Goal: Task Accomplishment & Management: Use online tool/utility

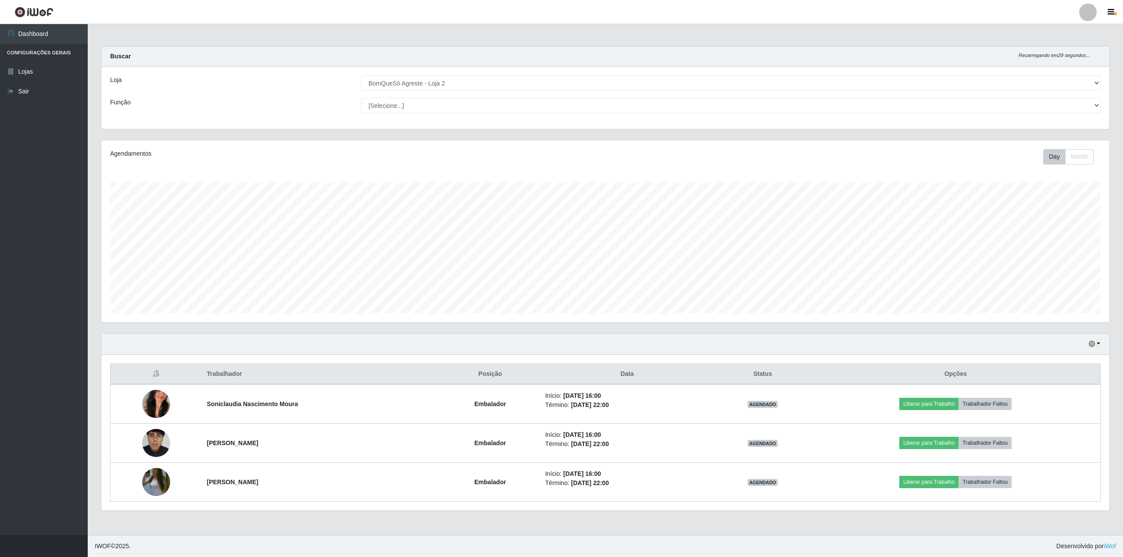
select select "214"
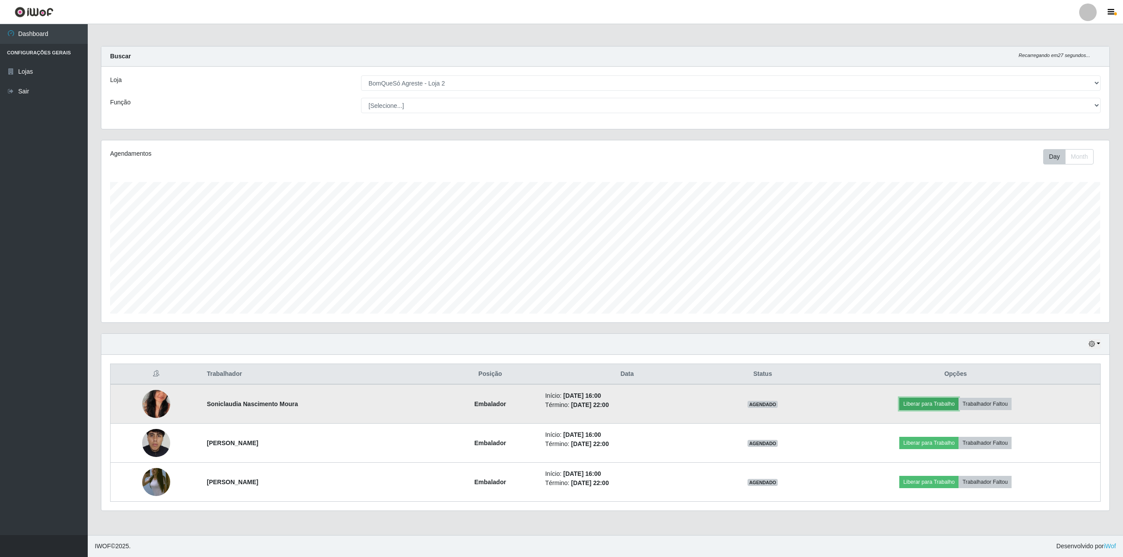
click at [939, 404] on button "Liberar para Trabalho" at bounding box center [929, 404] width 59 height 12
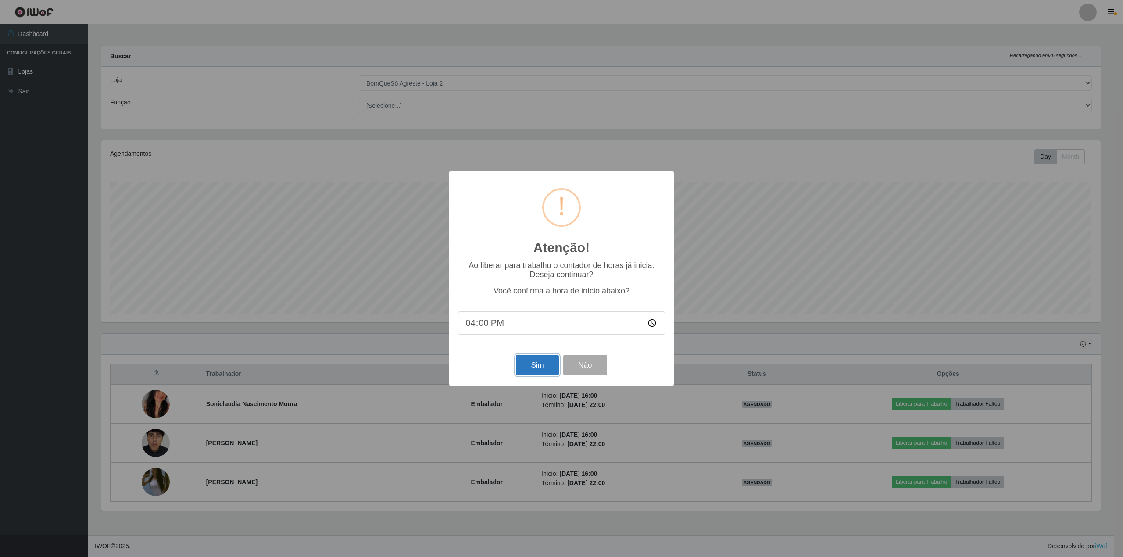
click at [552, 369] on button "Sim" at bounding box center [537, 365] width 43 height 21
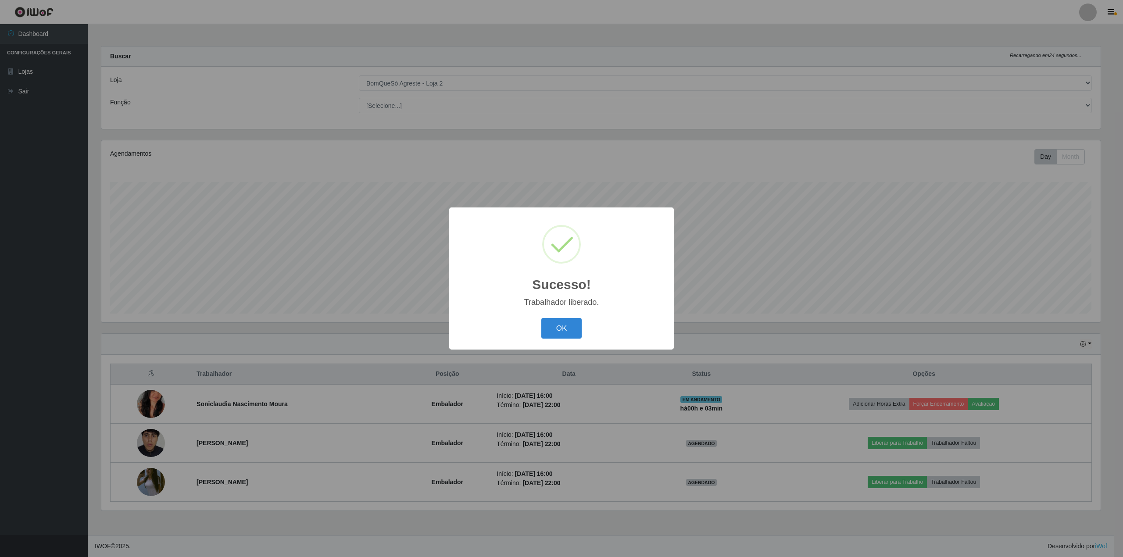
click at [583, 326] on div "OK Cancel" at bounding box center [561, 328] width 207 height 25
click at [569, 331] on button "OK" at bounding box center [561, 328] width 41 height 21
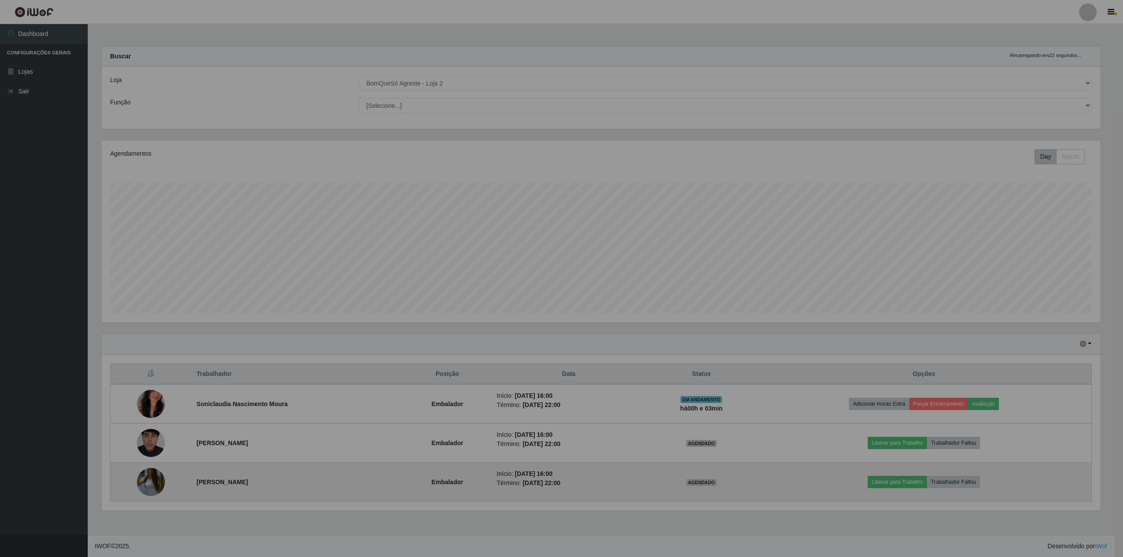
scroll to position [183, 1008]
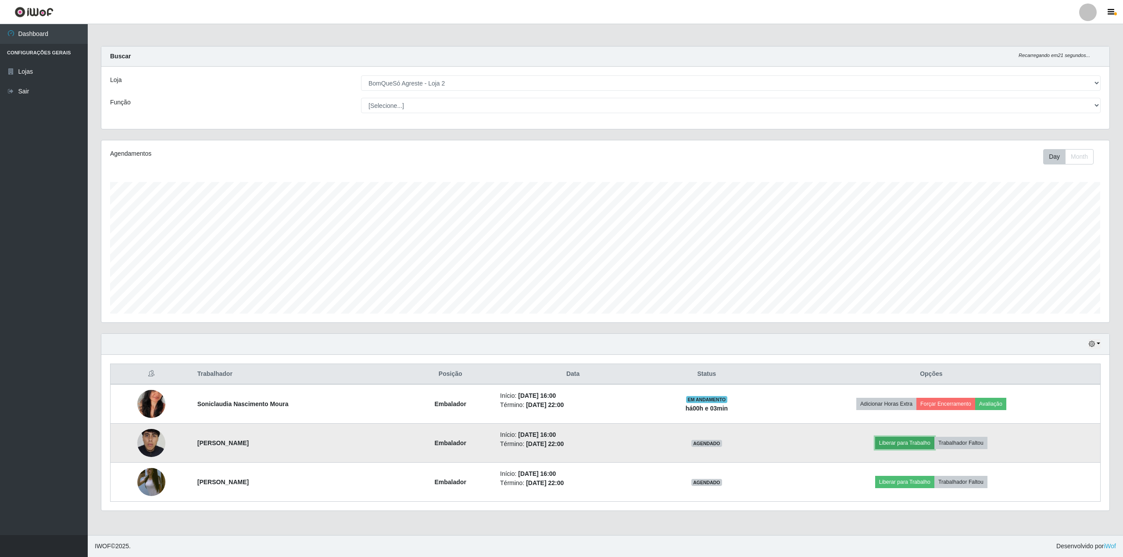
click at [896, 446] on button "Liberar para Trabalho" at bounding box center [904, 443] width 59 height 12
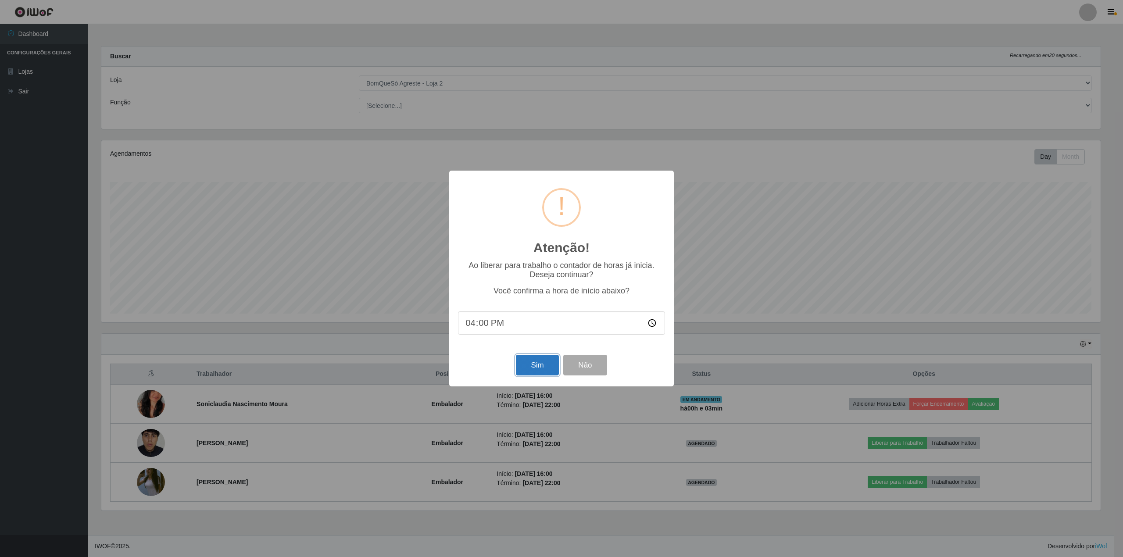
click at [539, 367] on button "Sim" at bounding box center [537, 365] width 43 height 21
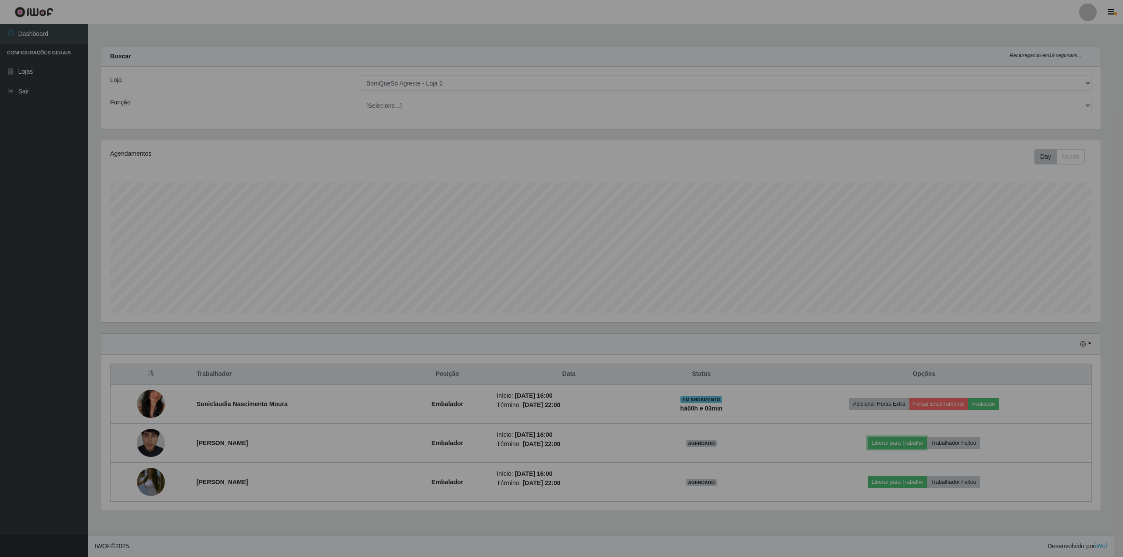
scroll to position [183, 1008]
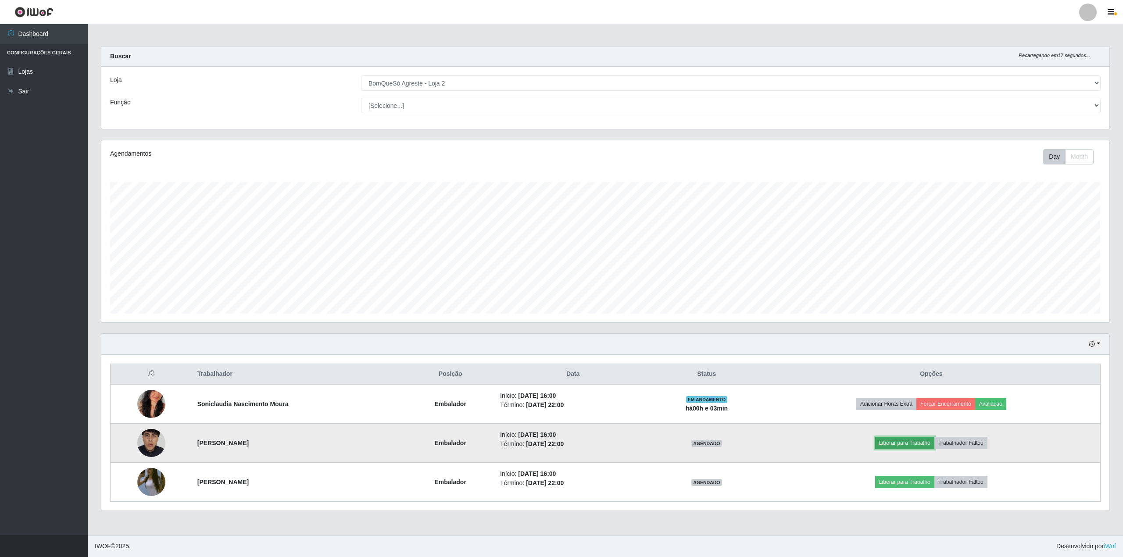
click at [914, 446] on button "Liberar para Trabalho" at bounding box center [904, 443] width 59 height 12
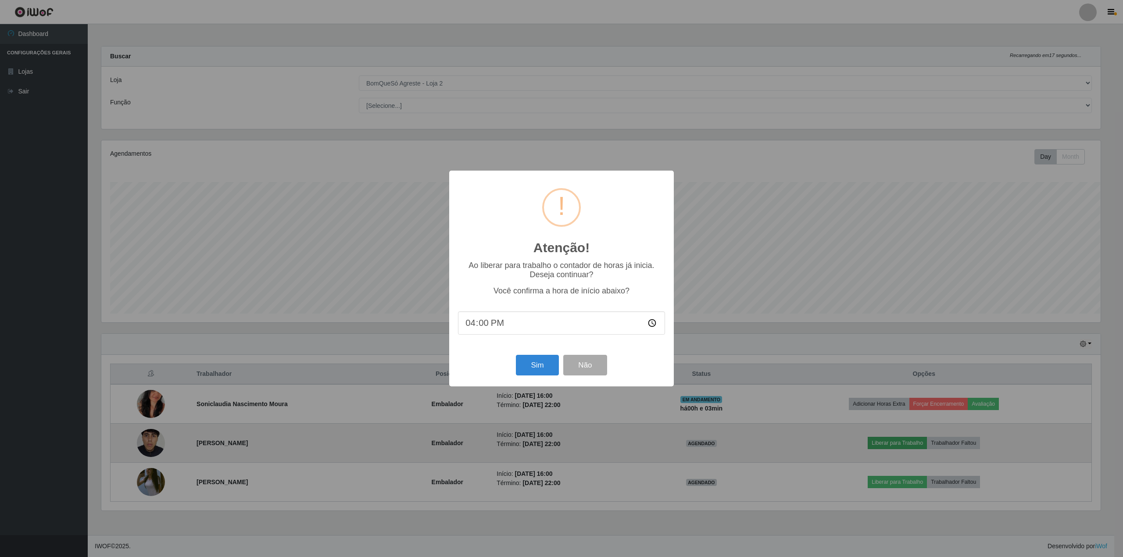
scroll to position [438616, 437798]
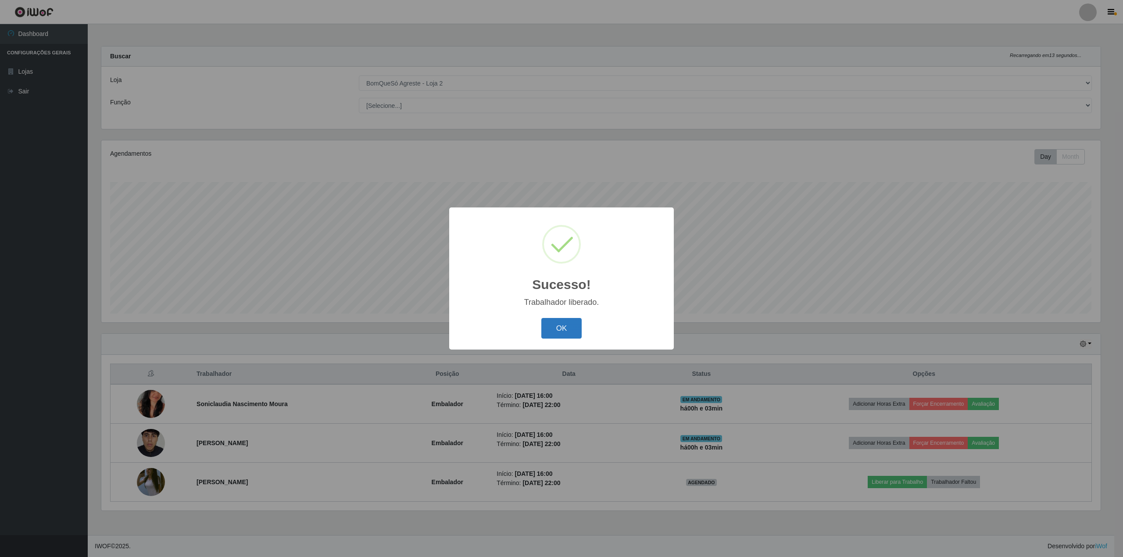
click at [580, 333] on button "OK" at bounding box center [561, 328] width 41 height 21
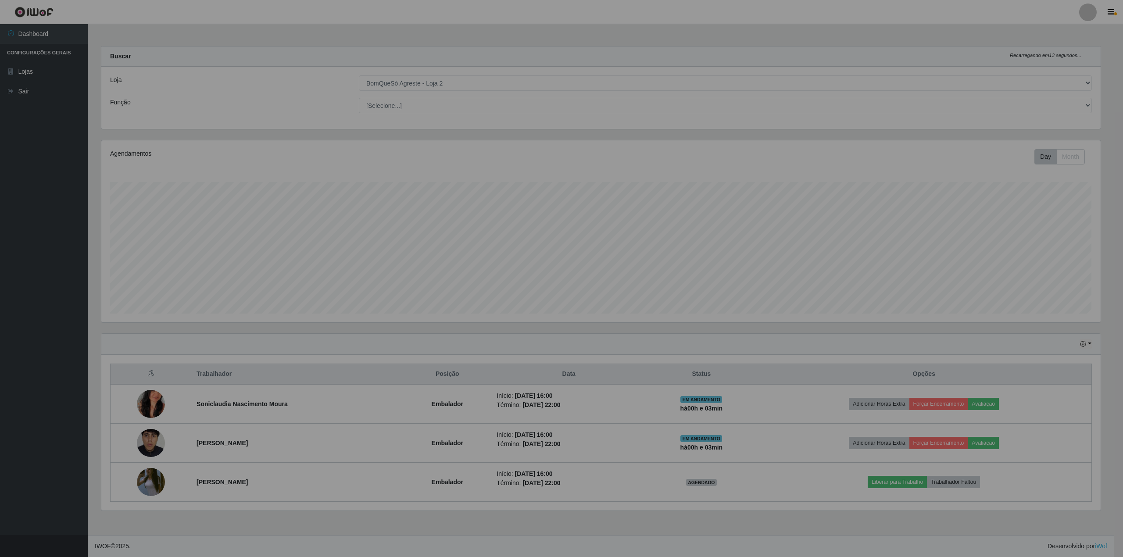
scroll to position [183, 1008]
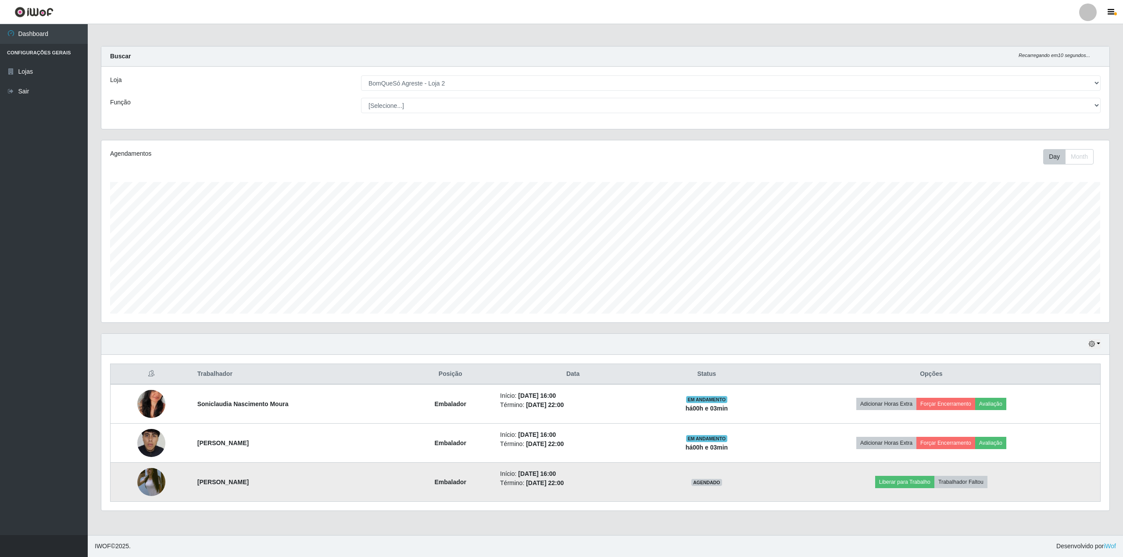
click at [147, 487] on img at bounding box center [151, 482] width 28 height 50
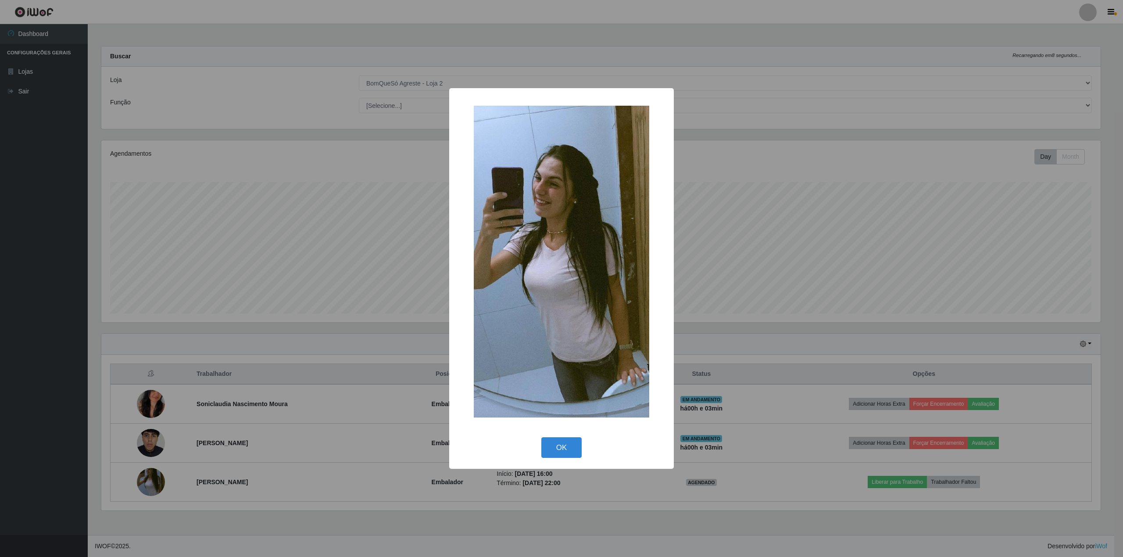
click at [859, 62] on div "× OK Cancel" at bounding box center [561, 278] width 1123 height 557
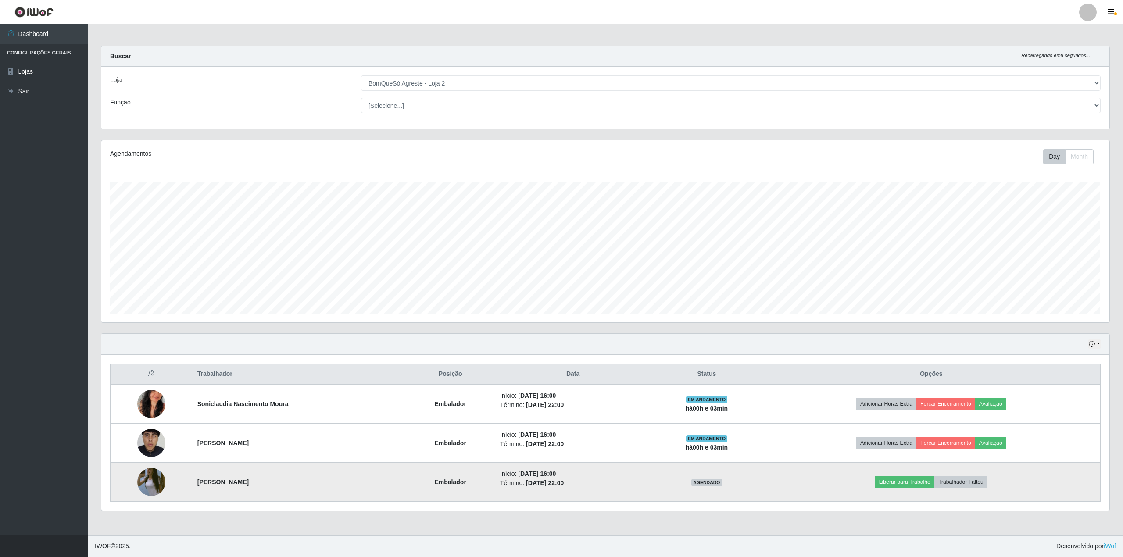
scroll to position [183, 1008]
click at [917, 484] on button "Liberar para Trabalho" at bounding box center [904, 482] width 59 height 12
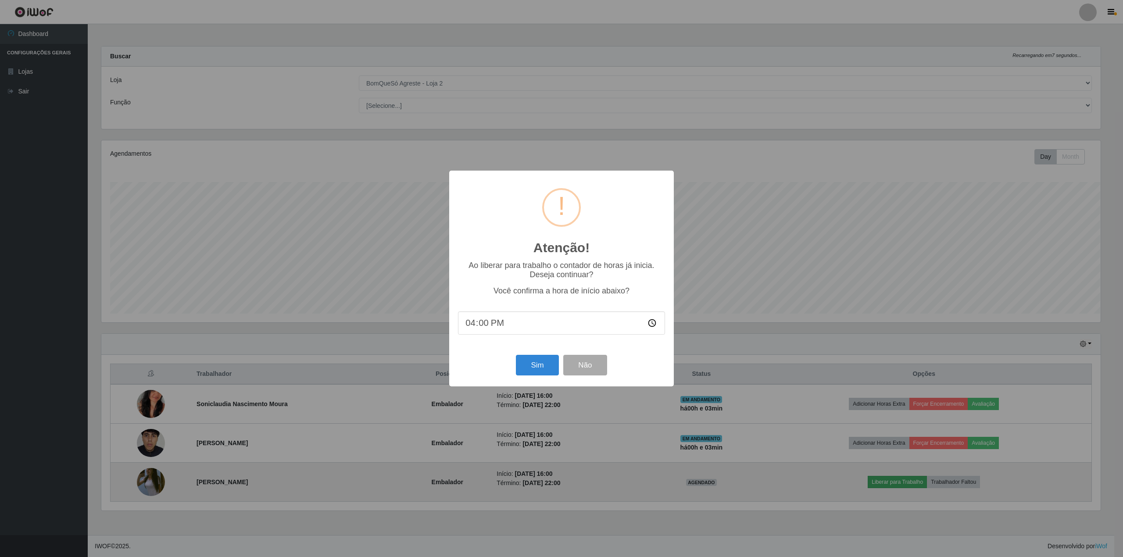
scroll to position [438616, 437798]
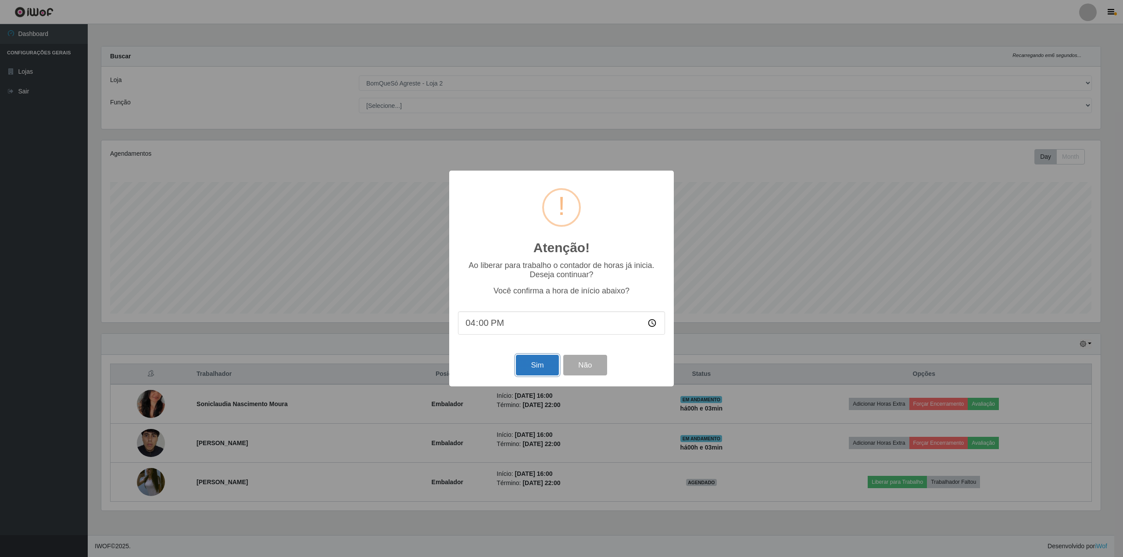
click at [549, 369] on button "Sim" at bounding box center [537, 365] width 43 height 21
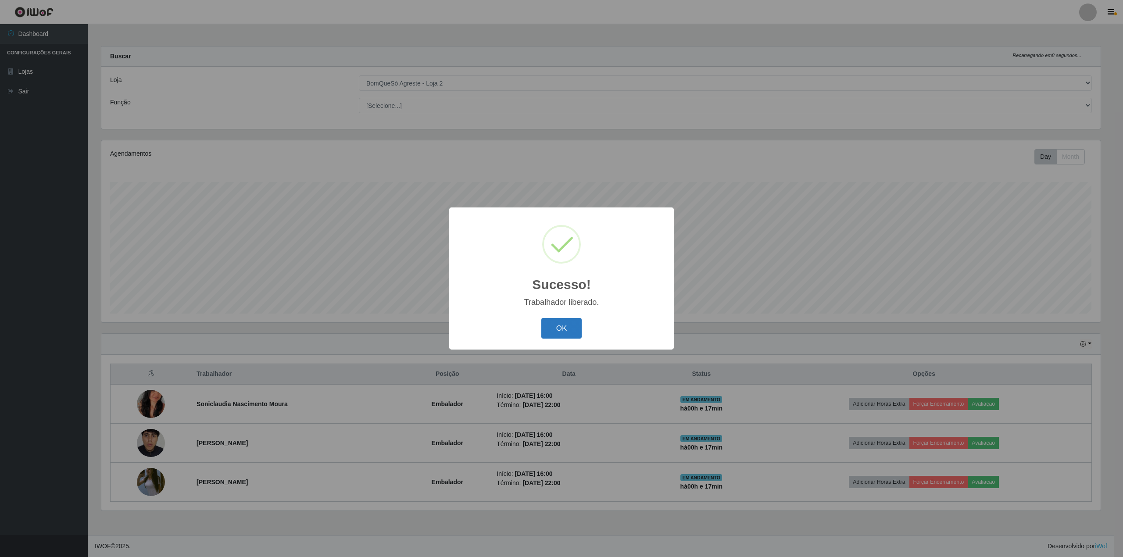
click at [549, 321] on button "OK" at bounding box center [561, 328] width 41 height 21
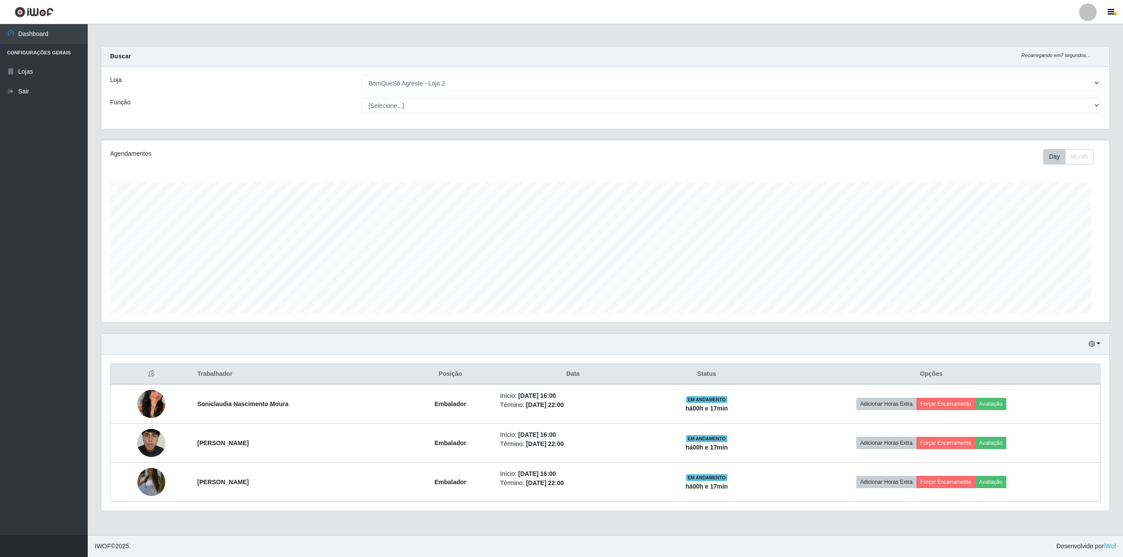
scroll to position [183, 1008]
